Goal: Task Accomplishment & Management: Use online tool/utility

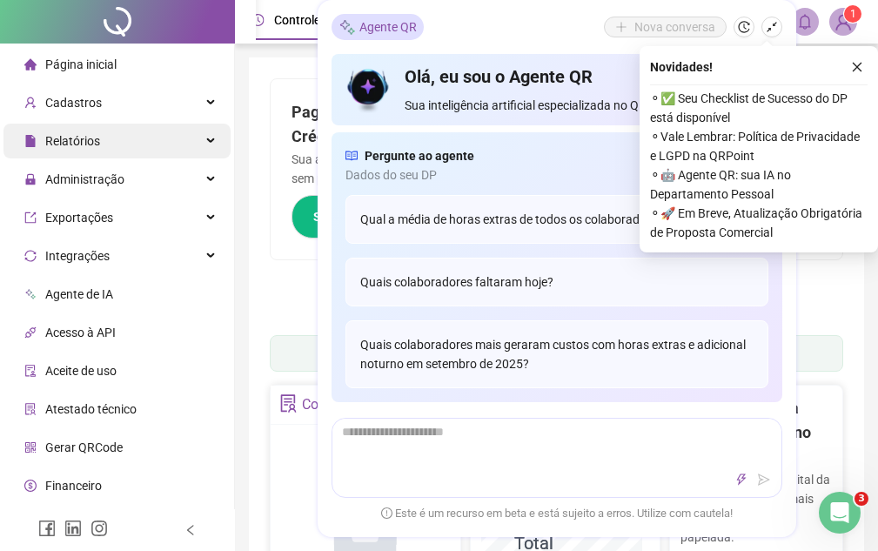
click at [192, 142] on div "Relatórios" at bounding box center [116, 140] width 227 height 35
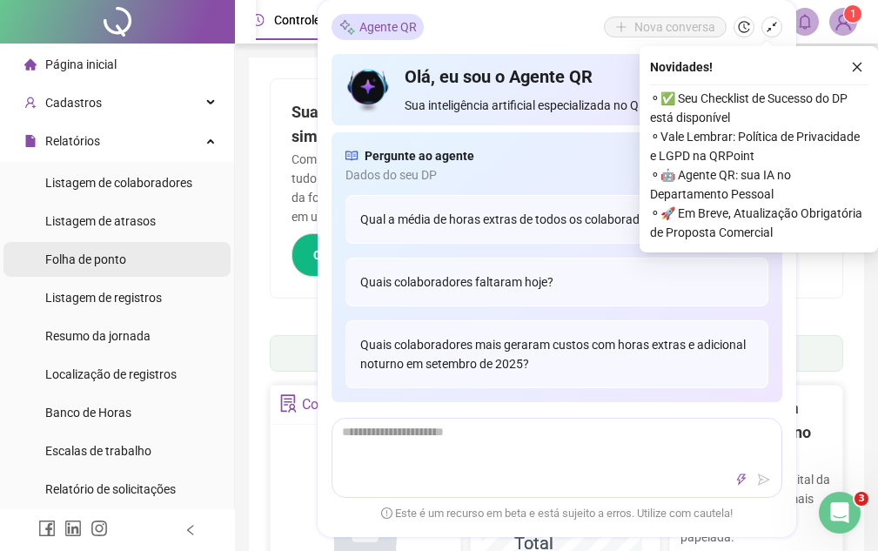
click at [154, 262] on li "Folha de ponto" at bounding box center [116, 259] width 227 height 35
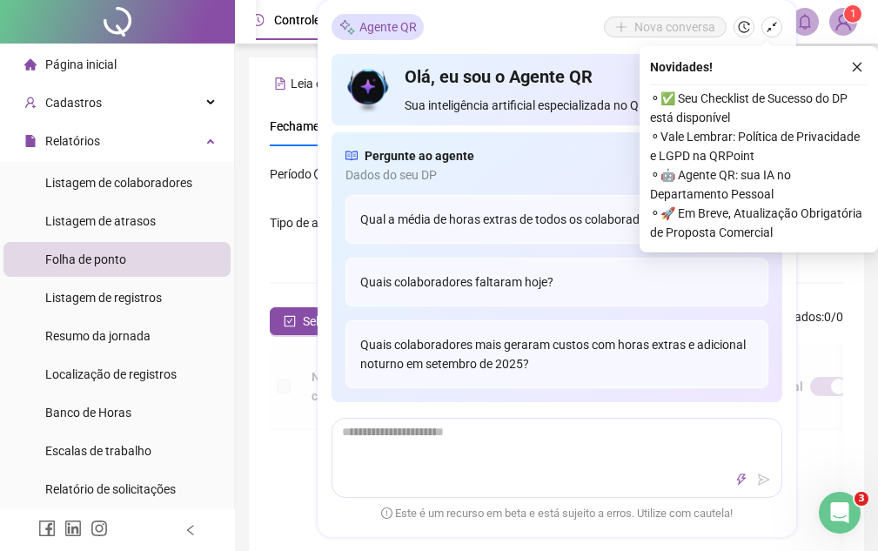
scroll to position [160, 0]
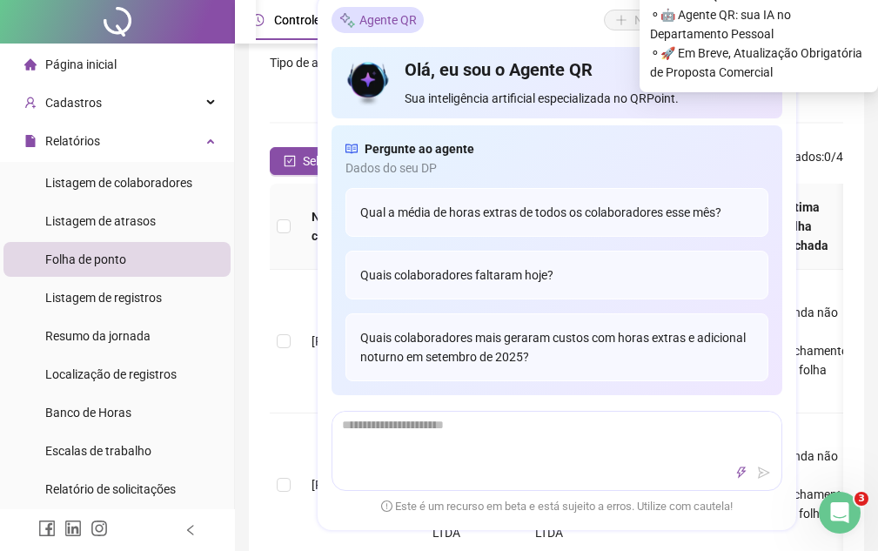
click at [590, 19] on div "Agente QR Nova conversa" at bounding box center [556, 21] width 451 height 26
click at [540, 19] on div "Agente QR Nova conversa" at bounding box center [556, 21] width 451 height 26
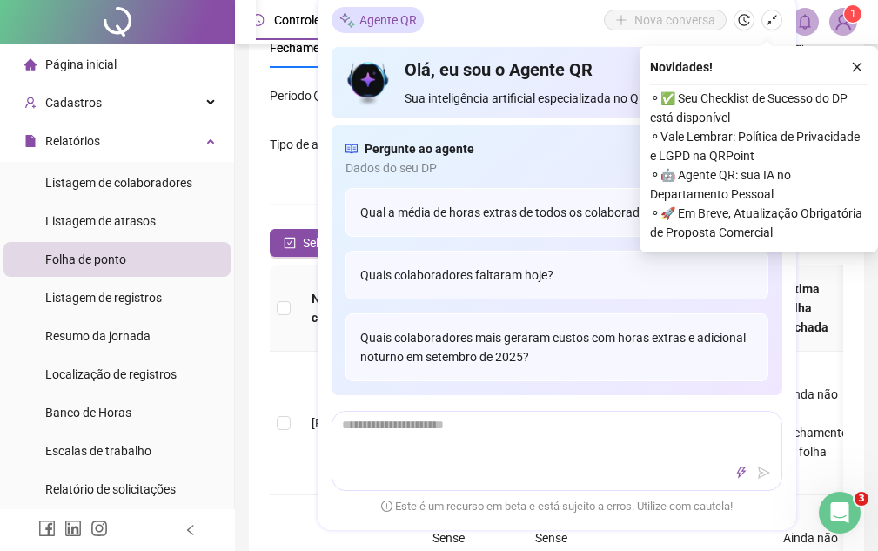
scroll to position [0, 0]
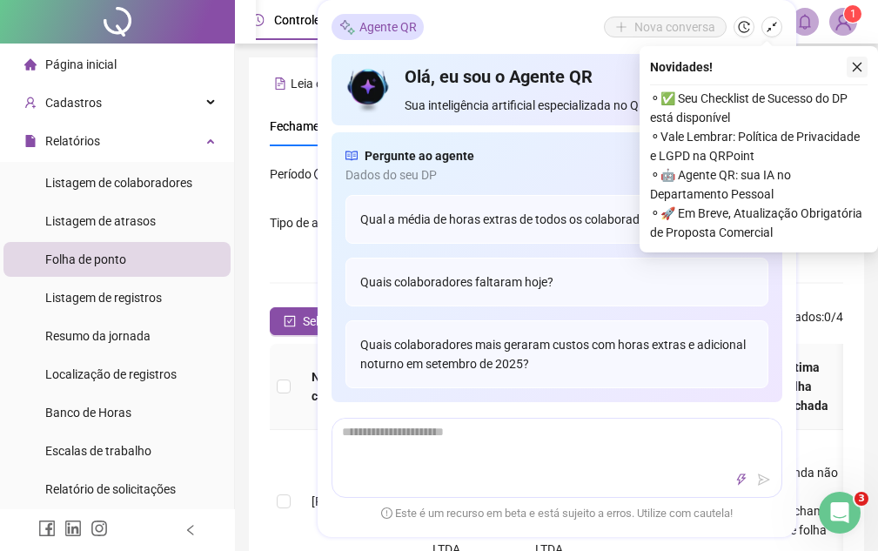
click at [853, 70] on icon "close" at bounding box center [857, 67] width 12 height 12
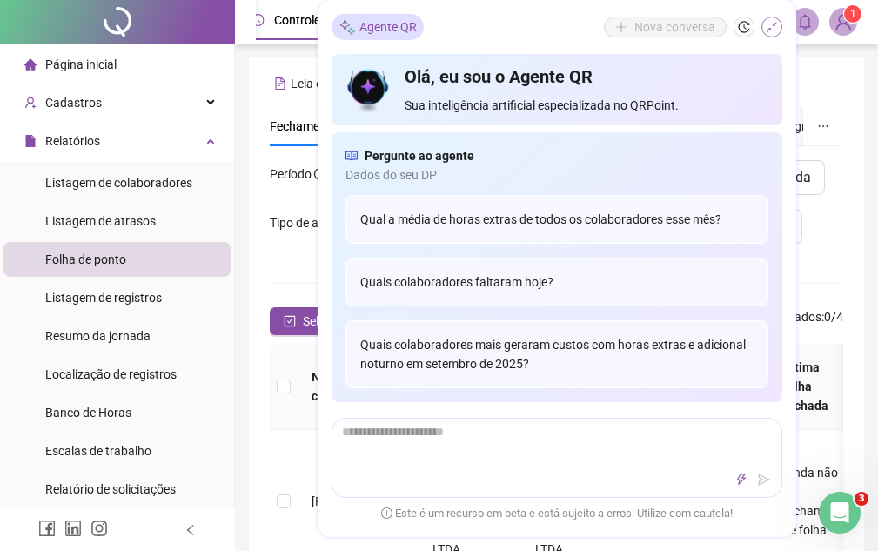
click at [771, 23] on icon "shrink" at bounding box center [771, 27] width 12 height 12
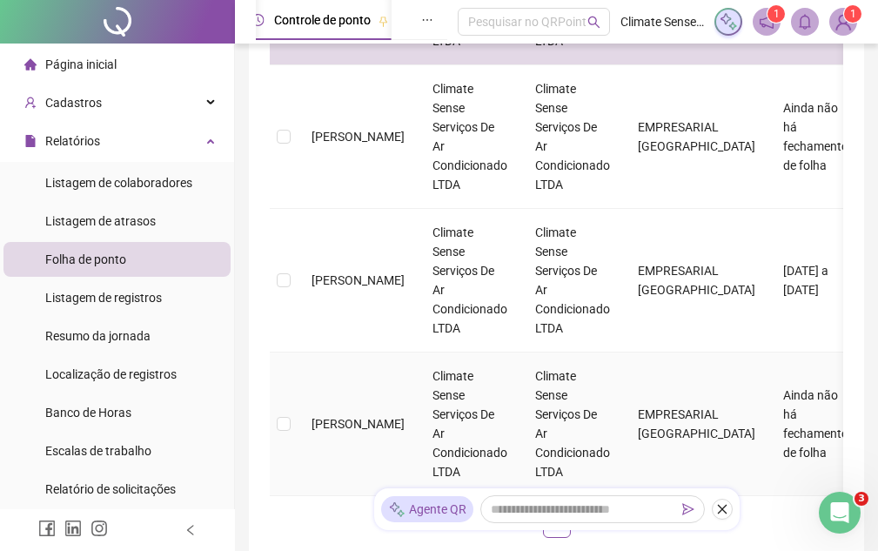
scroll to position [160, 0]
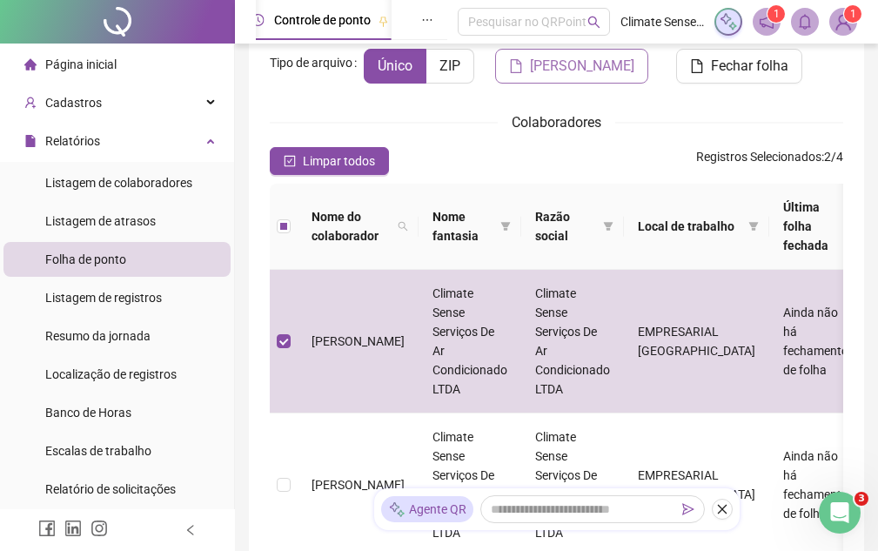
click at [530, 77] on span "[PERSON_NAME]" at bounding box center [582, 66] width 104 height 21
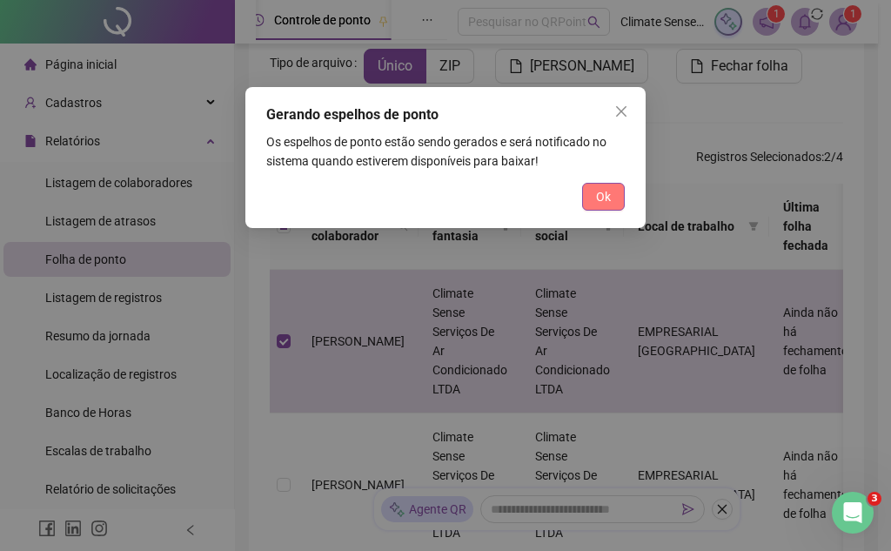
click at [606, 197] on span "Ok" at bounding box center [603, 196] width 15 height 19
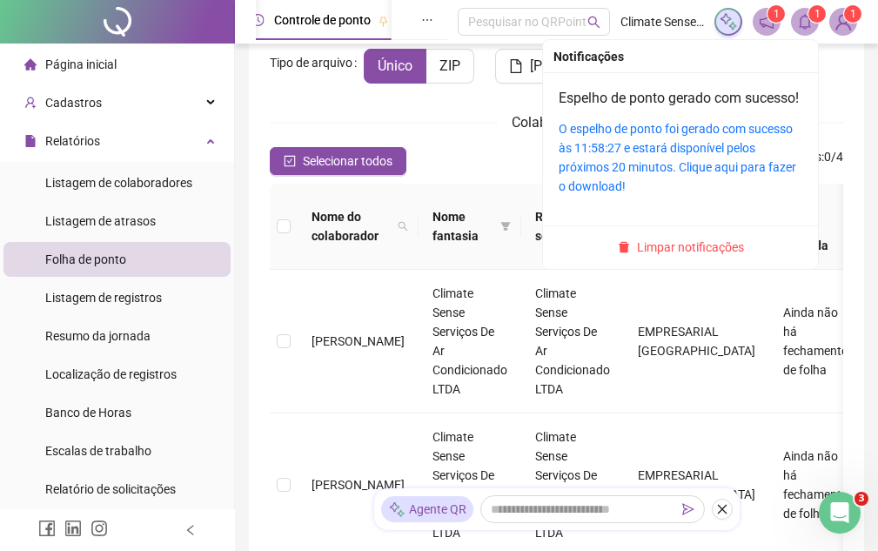
click at [809, 29] on icon "bell" at bounding box center [805, 22] width 16 height 16
click at [610, 99] on link "Espelho de ponto gerado com sucesso!" at bounding box center [678, 98] width 240 height 17
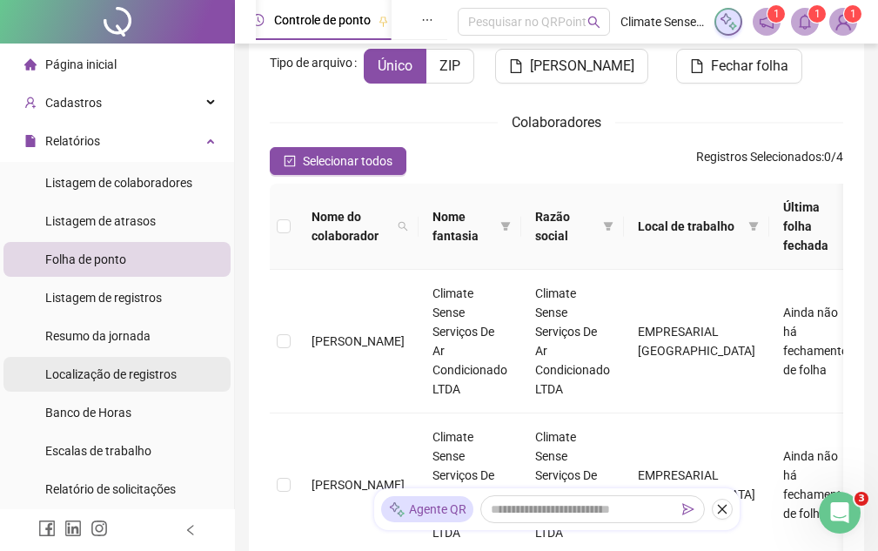
click at [143, 375] on span "Localização de registros" at bounding box center [110, 374] width 131 height 14
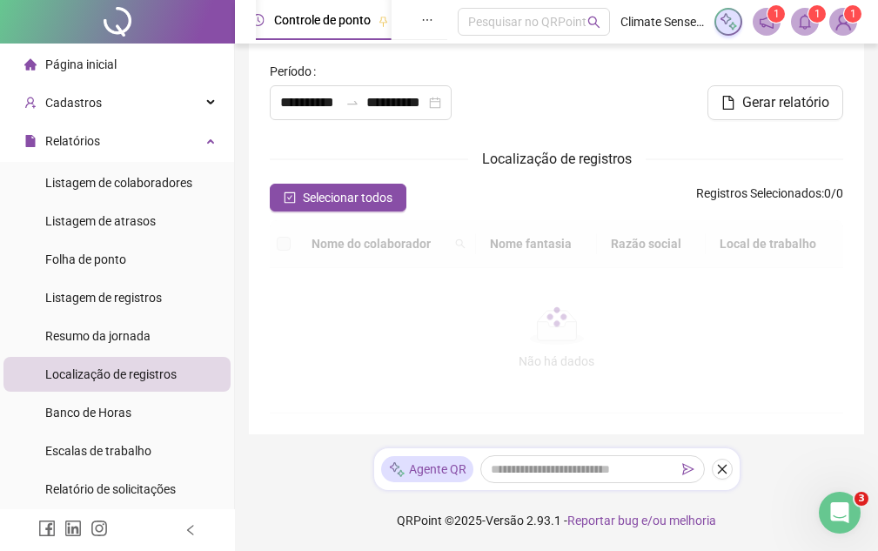
type input "**********"
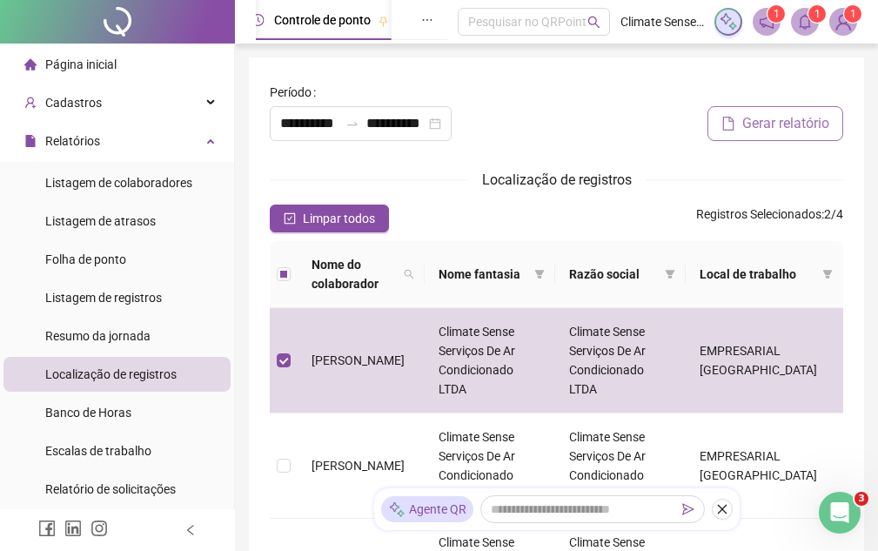
click at [760, 119] on span "Gerar relatório" at bounding box center [785, 123] width 87 height 21
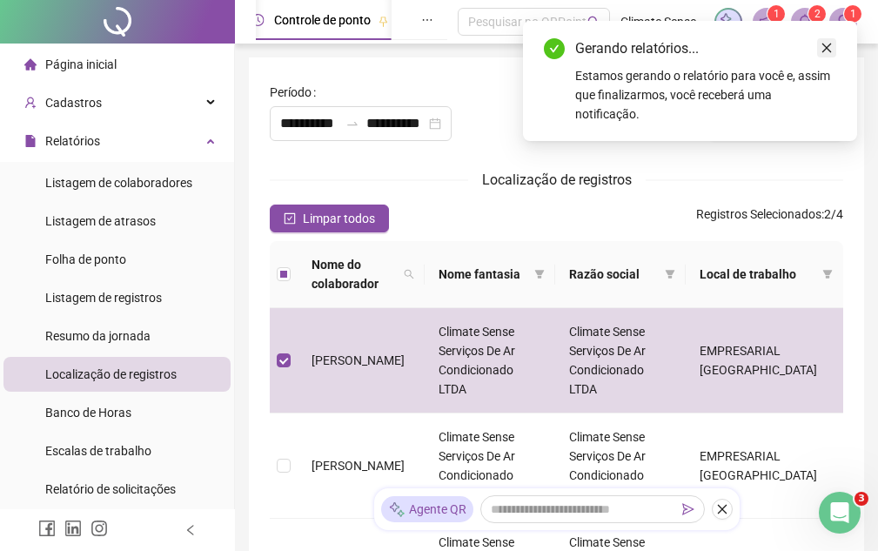
click at [823, 50] on icon "close" at bounding box center [826, 48] width 12 height 12
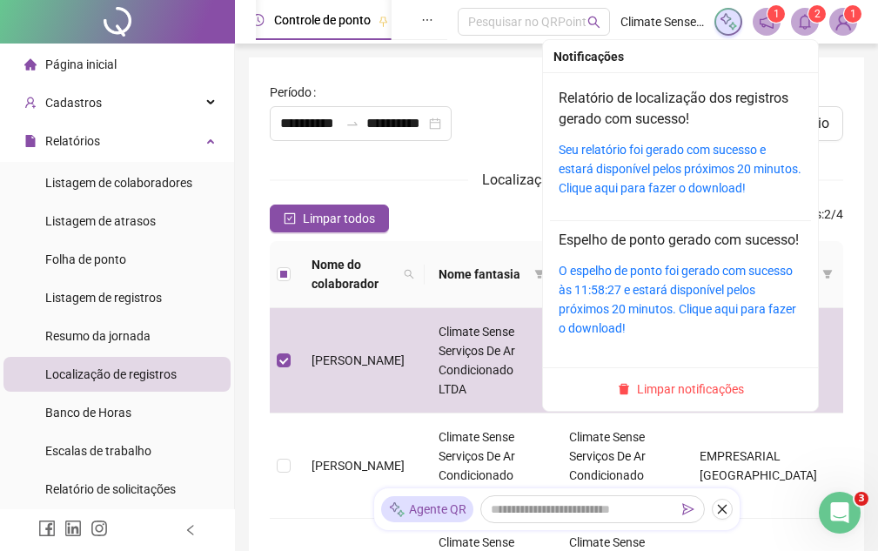
click at [809, 25] on icon "bell" at bounding box center [804, 22] width 12 height 16
click at [578, 117] on link "Relatório de localização dos registros gerado com sucesso!" at bounding box center [673, 108] width 230 height 37
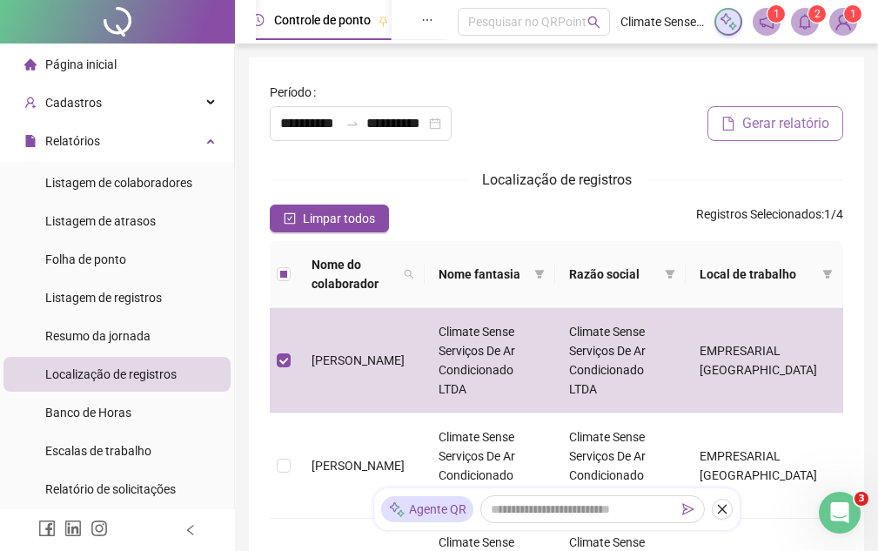
click at [759, 122] on span "Gerar relatório" at bounding box center [785, 123] width 87 height 21
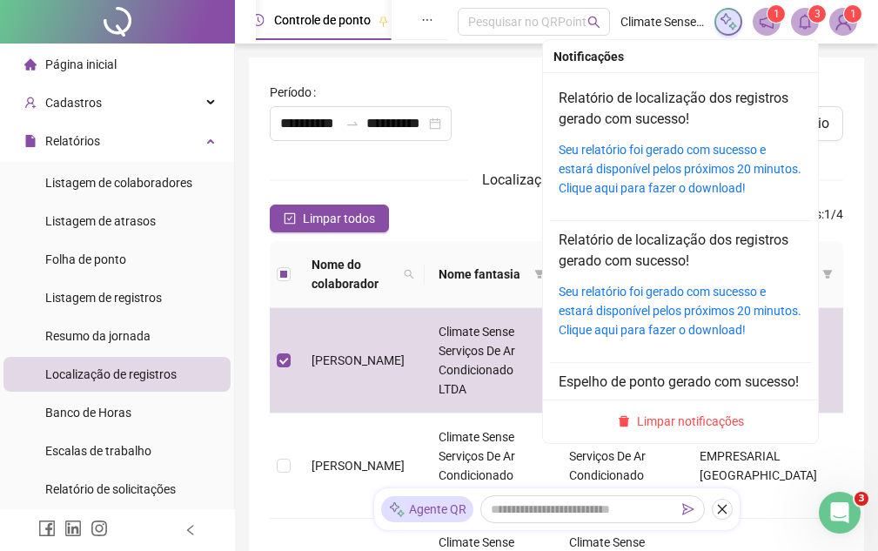
click at [800, 24] on icon "bell" at bounding box center [804, 22] width 12 height 16
click at [620, 123] on link "Relatório de localização dos registros gerado com sucesso!" at bounding box center [673, 108] width 230 height 37
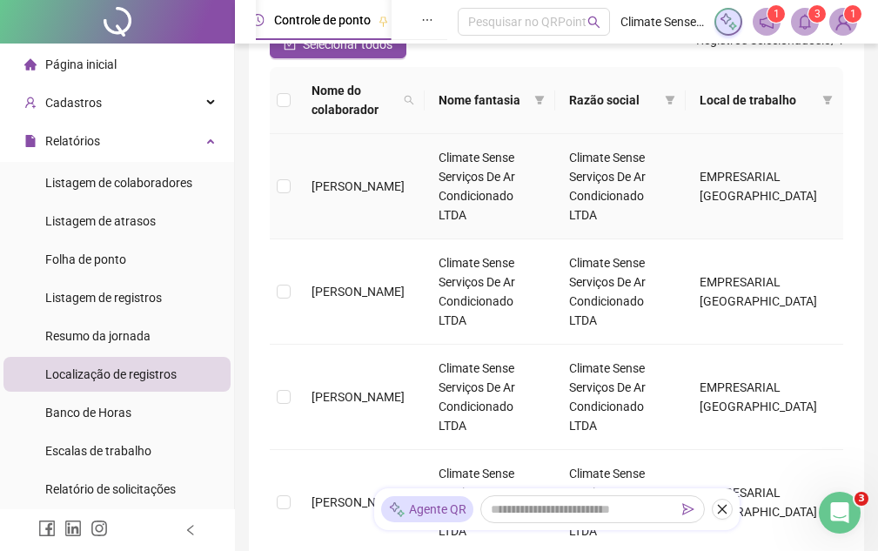
scroll to position [261, 0]
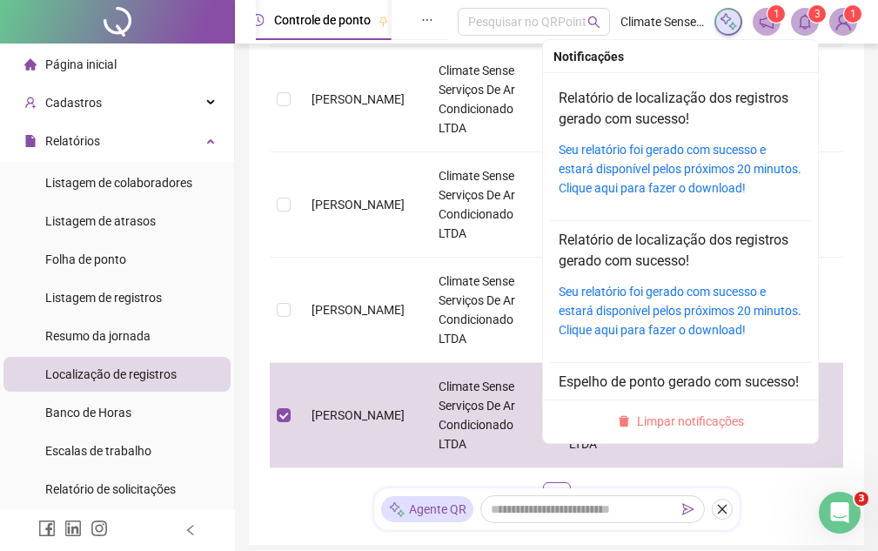
click at [703, 425] on span "Limpar notificações" at bounding box center [690, 420] width 107 height 19
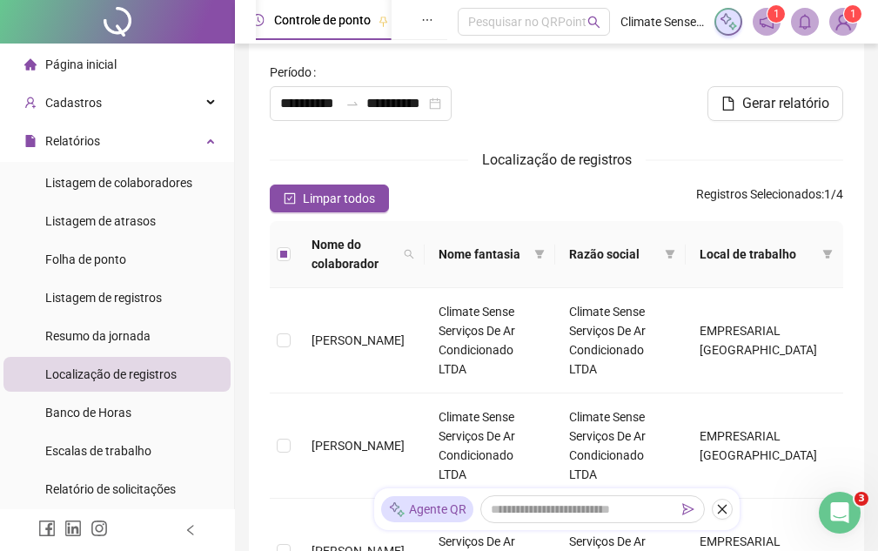
scroll to position [0, 0]
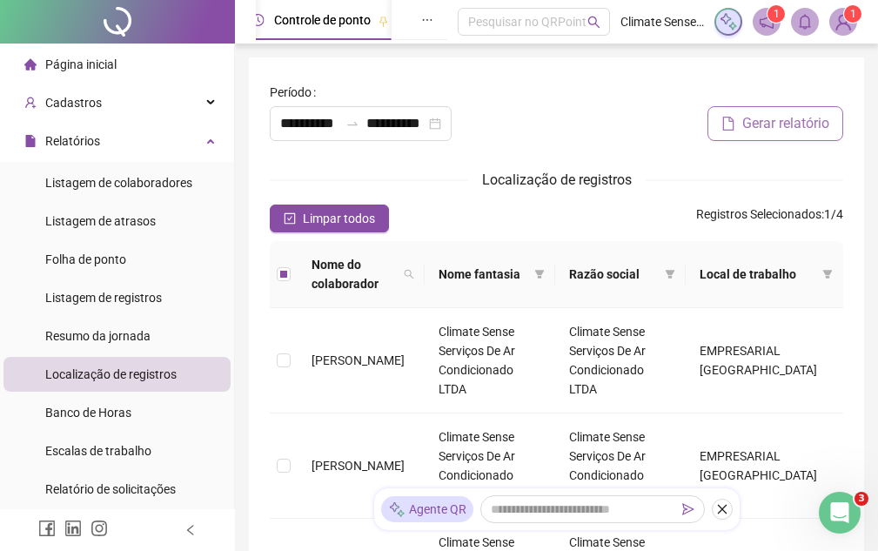
click at [785, 126] on span "Gerar relatório" at bounding box center [785, 123] width 87 height 21
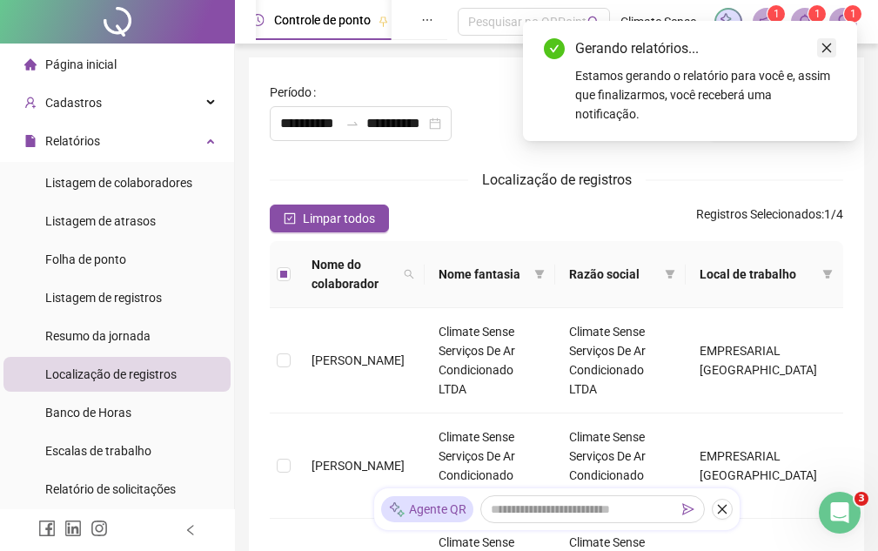
click at [825, 48] on icon "close" at bounding box center [826, 48] width 12 height 12
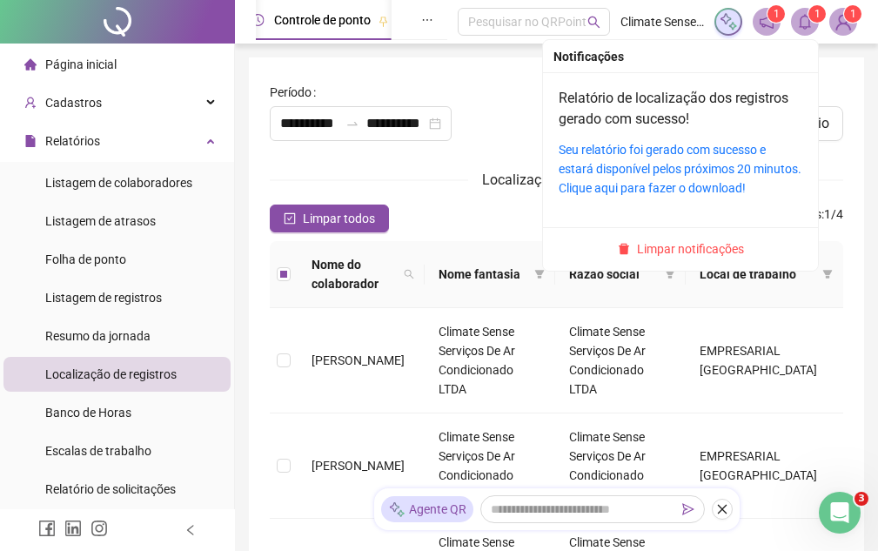
click at [798, 21] on icon "bell" at bounding box center [805, 22] width 16 height 16
click at [620, 118] on link "Relatório de localização dos registros gerado com sucesso!" at bounding box center [673, 108] width 230 height 37
